Goal: Check status: Verify the current state of an ongoing process or item

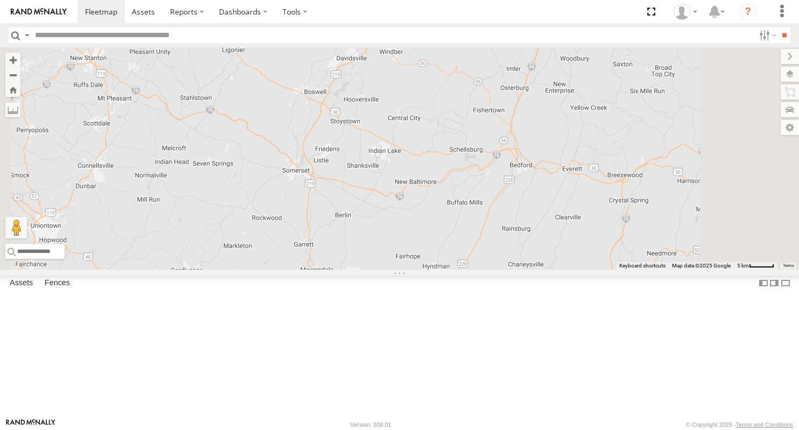
select select "**********"
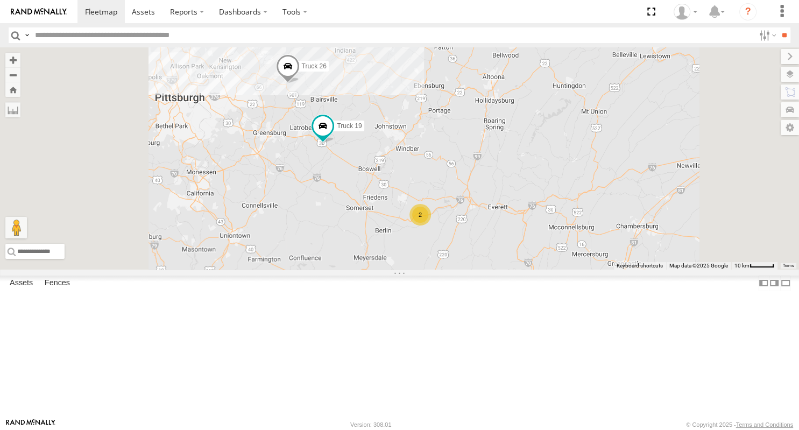
drag, startPoint x: 463, startPoint y: 209, endPoint x: 484, endPoint y: 242, distance: 39.0
click at [484, 242] on div "Truck 26 2 Truck 19" at bounding box center [399, 158] width 799 height 222
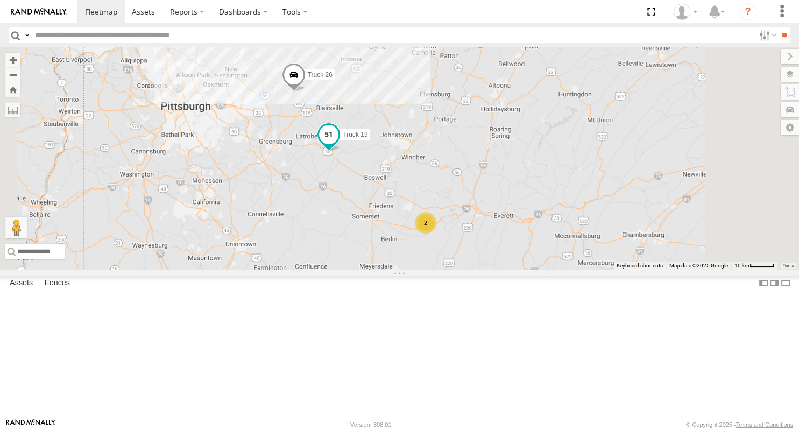
click at [339, 144] on span at bounding box center [328, 134] width 19 height 19
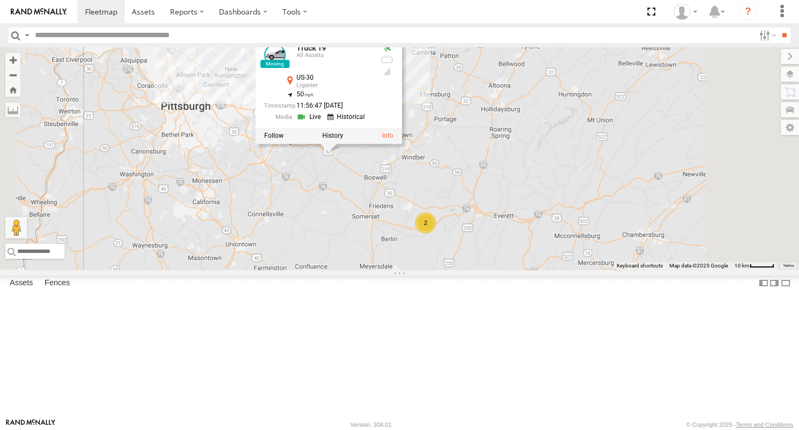
click at [578, 250] on div "Truck 26 2 Truck 19 Truck 19 All Assets US-30 Ligonier 40.26117 , -79.26553 50 …" at bounding box center [399, 158] width 799 height 222
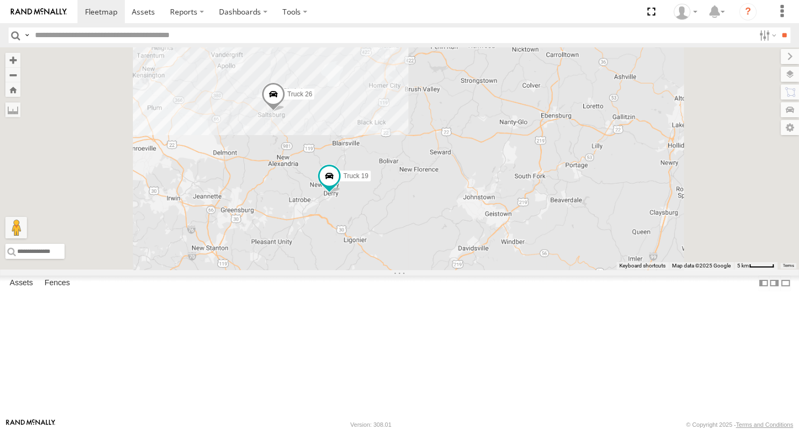
drag, startPoint x: 525, startPoint y: 337, endPoint x: 347, endPoint y: 167, distance: 246.3
click at [347, 167] on div "Truck 26 Truck 19" at bounding box center [399, 158] width 799 height 222
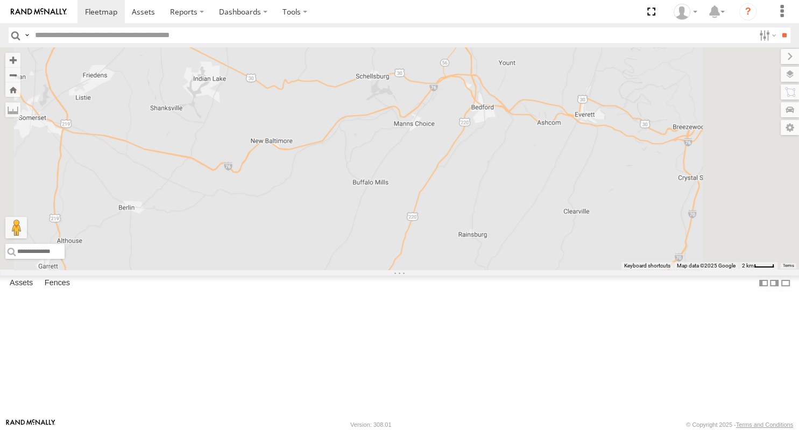
drag, startPoint x: 390, startPoint y: 284, endPoint x: 543, endPoint y: 272, distance: 153.8
click at [535, 270] on div "Truck 26 Truck 19" at bounding box center [399, 158] width 799 height 222
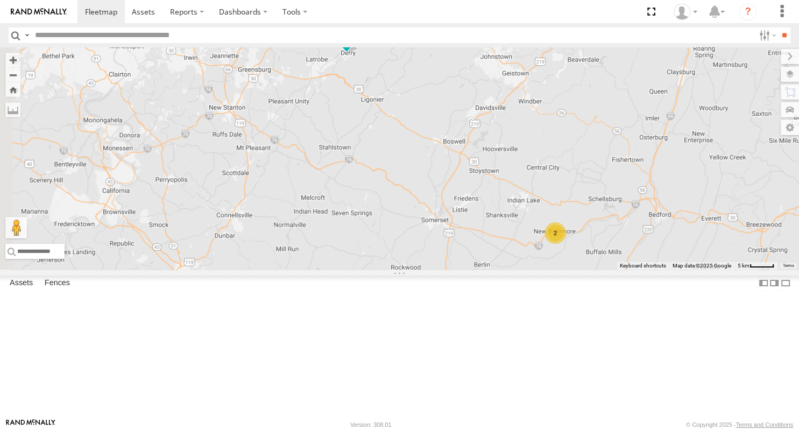
drag, startPoint x: 486, startPoint y: 201, endPoint x: 525, endPoint y: 279, distance: 87.4
click at [525, 270] on div "Truck 26 Truck 19 2" at bounding box center [399, 158] width 799 height 222
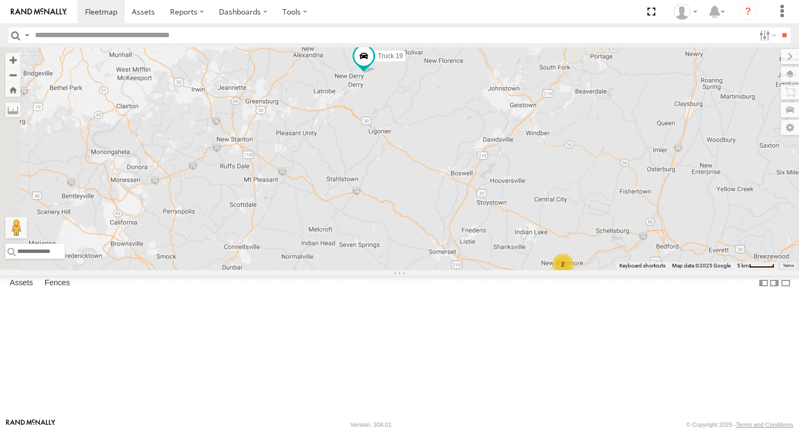
drag, startPoint x: 508, startPoint y: 218, endPoint x: 519, endPoint y: 251, distance: 35.2
click at [519, 251] on div "Truck 26 2 Truck 19" at bounding box center [399, 158] width 799 height 222
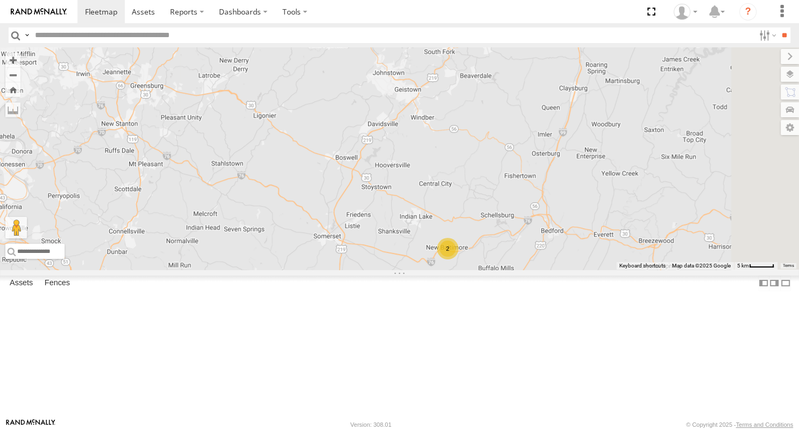
drag, startPoint x: 688, startPoint y: 304, endPoint x: 560, endPoint y: 254, distance: 136.8
click at [560, 254] on div "Truck 26 2 Truck 19" at bounding box center [399, 158] width 799 height 222
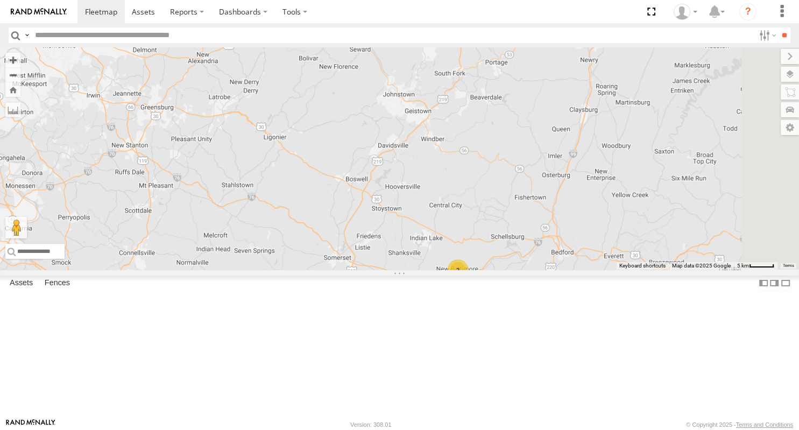
click at [561, 270] on div "Truck 26 2 Truck 19" at bounding box center [399, 158] width 799 height 222
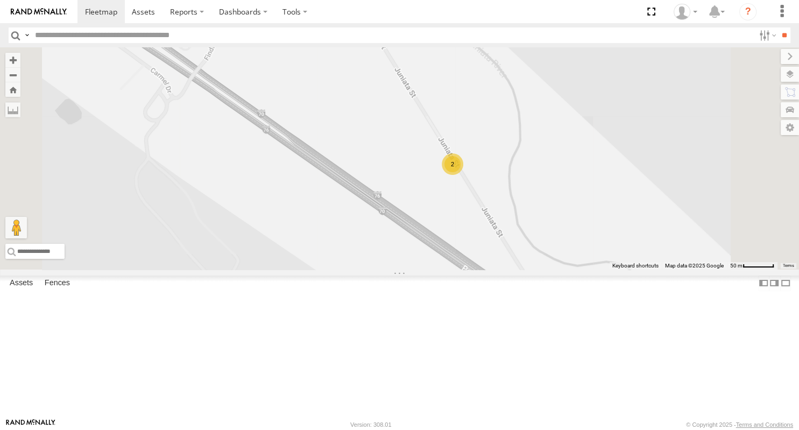
click at [463, 175] on div "2" at bounding box center [453, 164] width 22 height 22
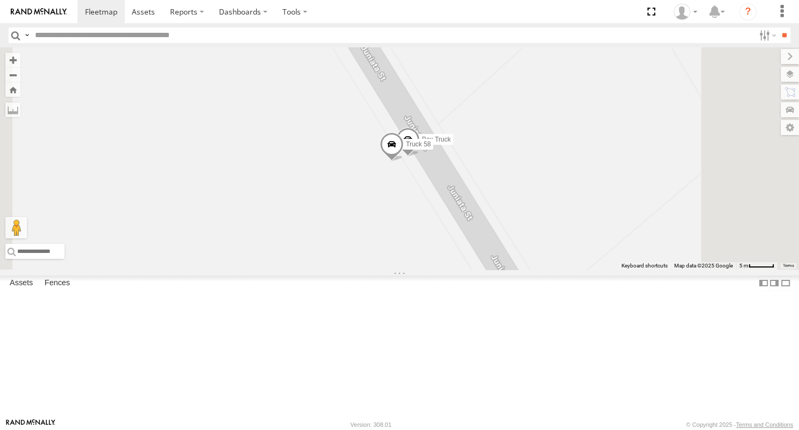
click at [404, 161] on span at bounding box center [392, 146] width 24 height 29
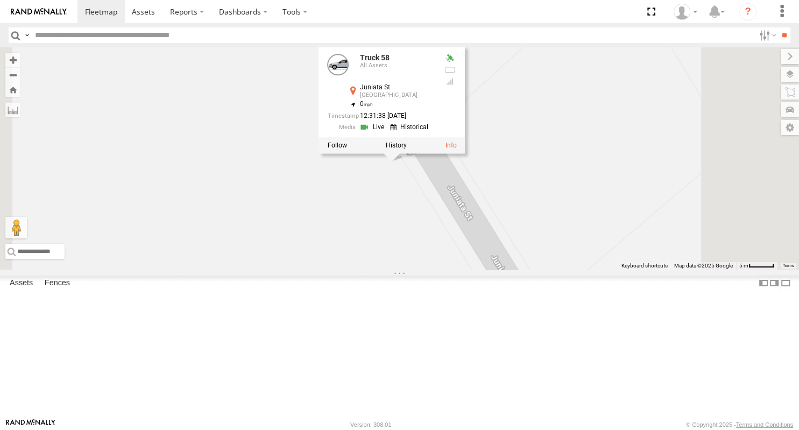
click at [531, 270] on div "Truck 26 Truck 19 Box Truck Truck 58 Truck 58 All Assets [GEOGRAPHIC_DATA] 39.9…" at bounding box center [399, 158] width 799 height 222
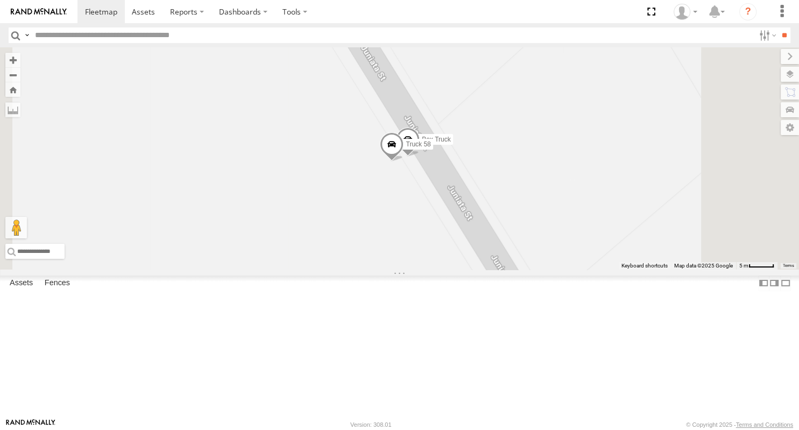
click at [420, 156] on span at bounding box center [408, 141] width 24 height 29
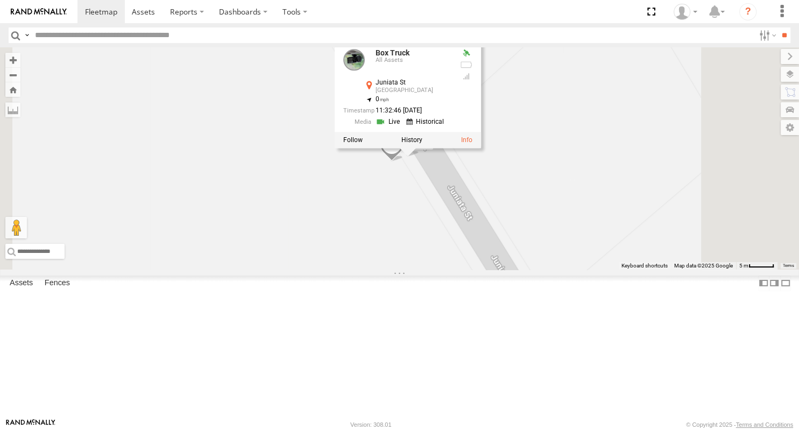
click at [534, 270] on div "Truck 26 Truck 19 Box Truck Truck 58 Box Truck All Assets [GEOGRAPHIC_DATA] 39.…" at bounding box center [399, 158] width 799 height 222
